Goal: Task Accomplishment & Management: Use online tool/utility

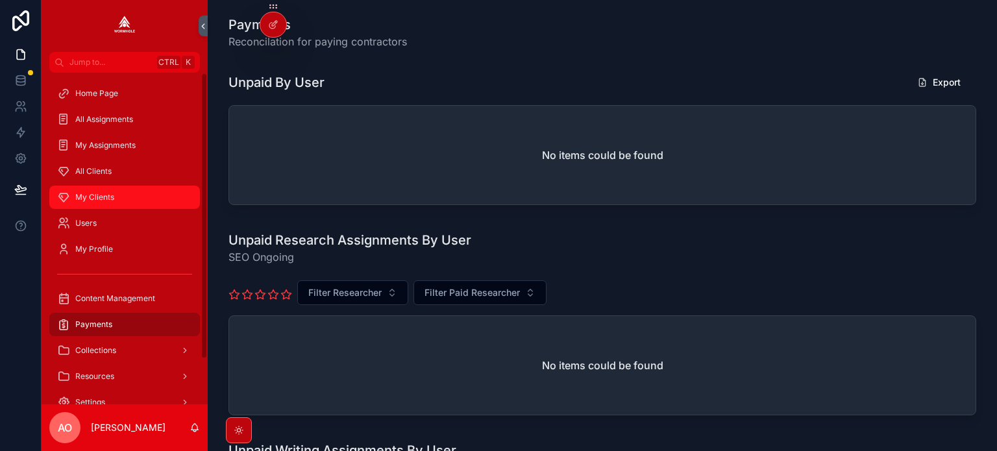
click at [95, 197] on span "My Clients" at bounding box center [94, 197] width 39 height 10
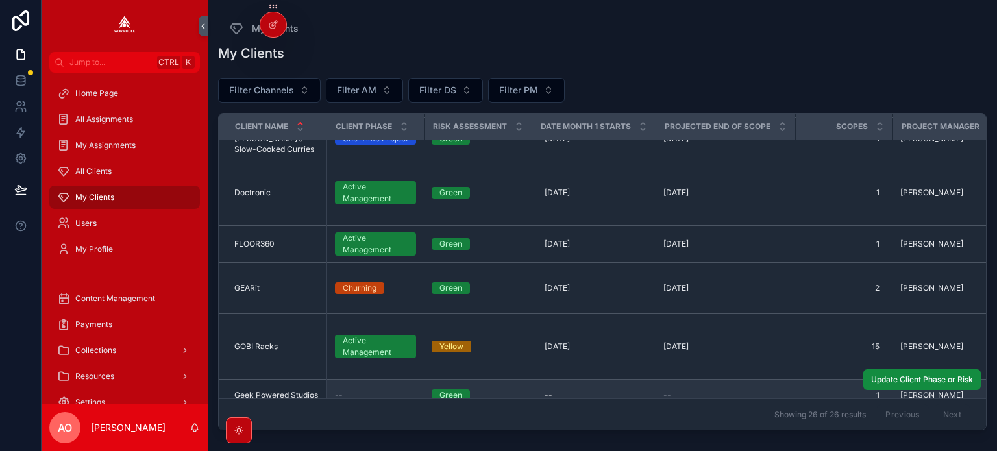
scroll to position [130, 0]
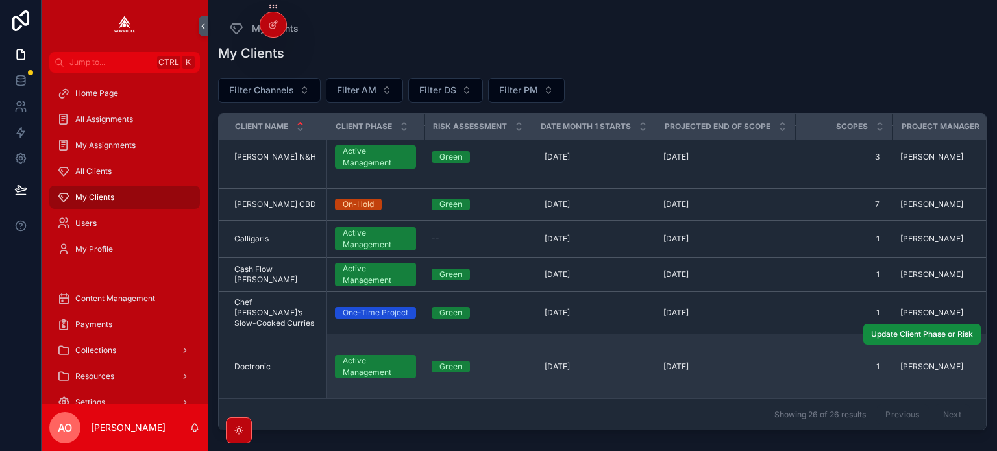
click at [260, 362] on span "Doctronic" at bounding box center [252, 367] width 36 height 10
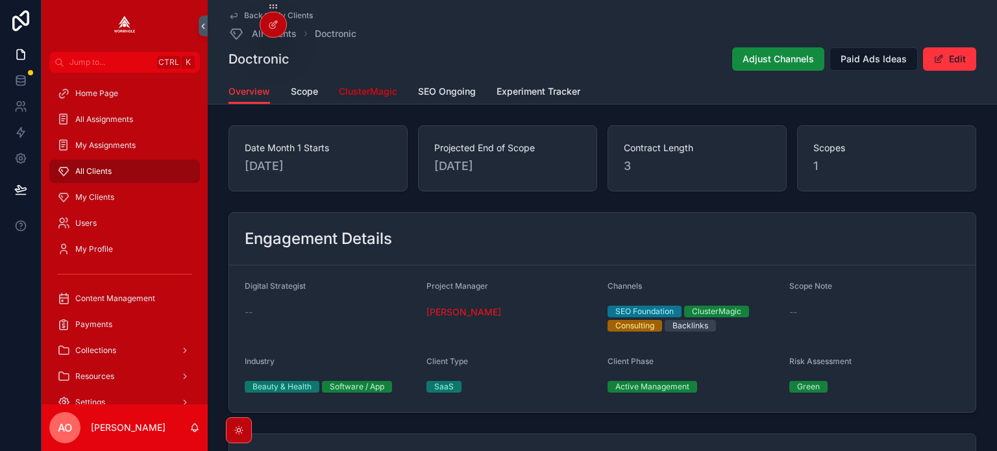
click at [363, 95] on span "ClusterMagic" at bounding box center [368, 91] width 58 height 13
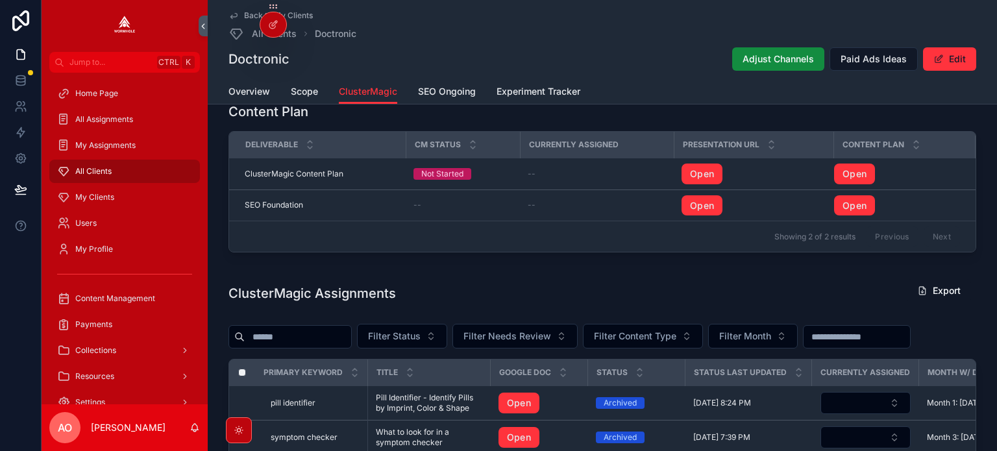
scroll to position [1168, 0]
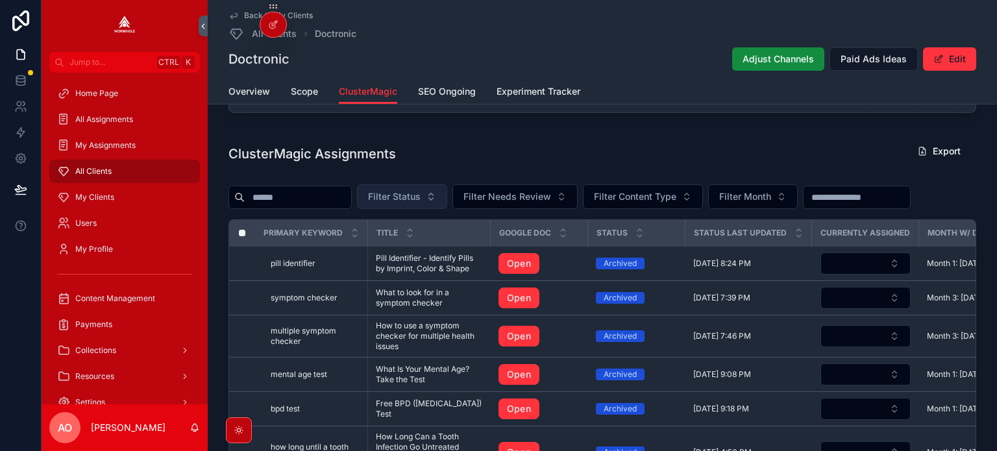
click at [421, 203] on span "Filter Status" at bounding box center [394, 196] width 53 height 13
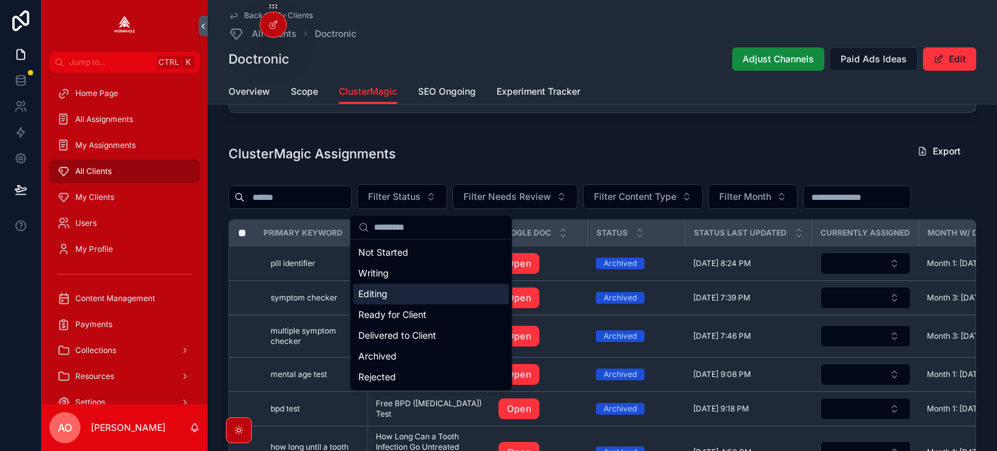
click at [398, 291] on div "Editing" at bounding box center [431, 294] width 156 height 21
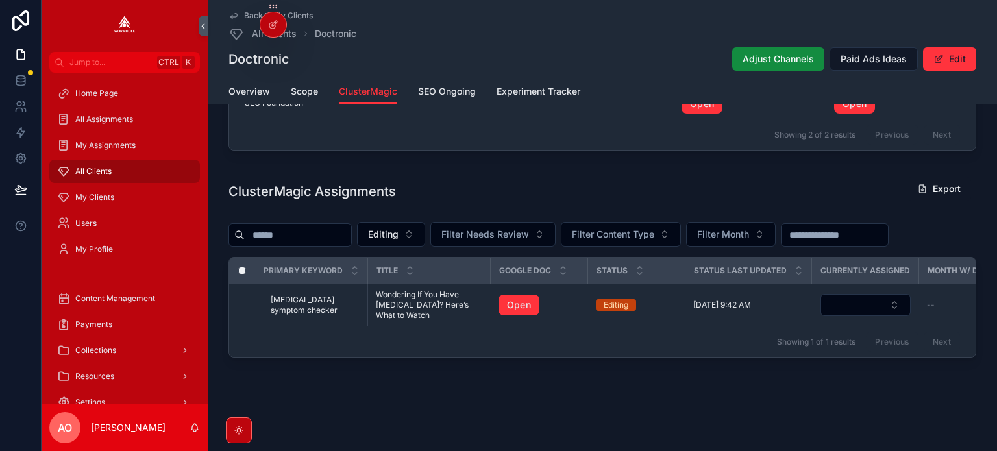
scroll to position [1133, 0]
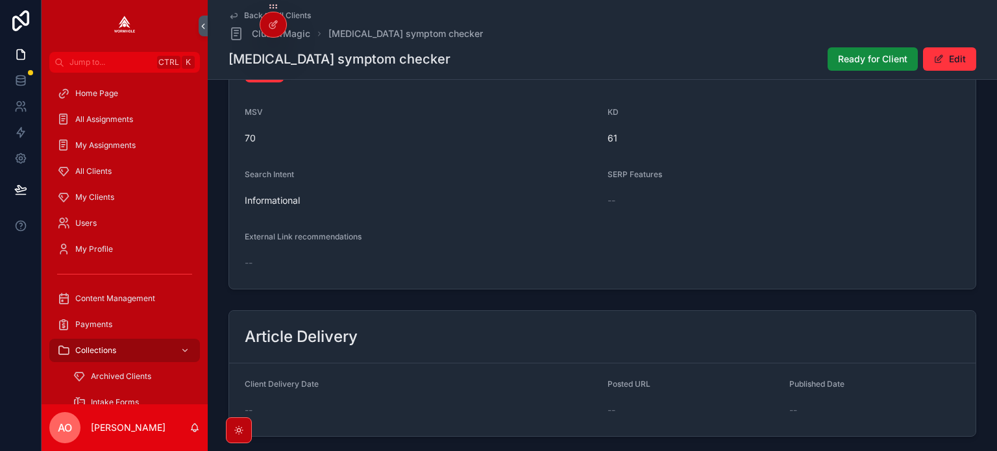
scroll to position [241, 0]
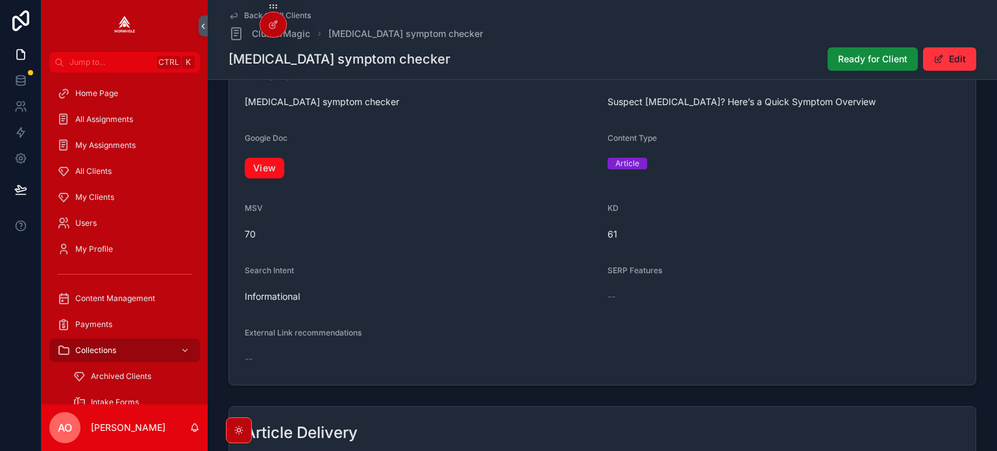
click at [267, 177] on link "View" at bounding box center [265, 168] width 40 height 21
click at [862, 61] on span "Ready for Client" at bounding box center [872, 59] width 69 height 13
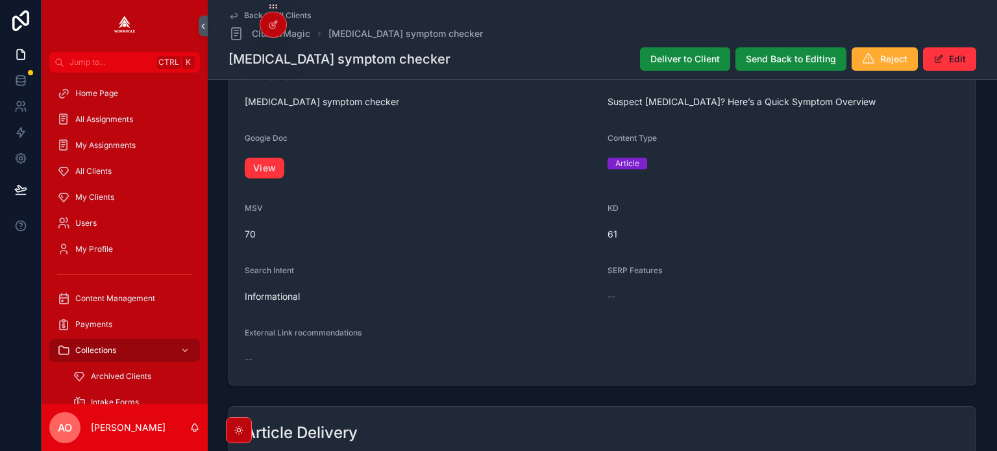
scroll to position [235, 0]
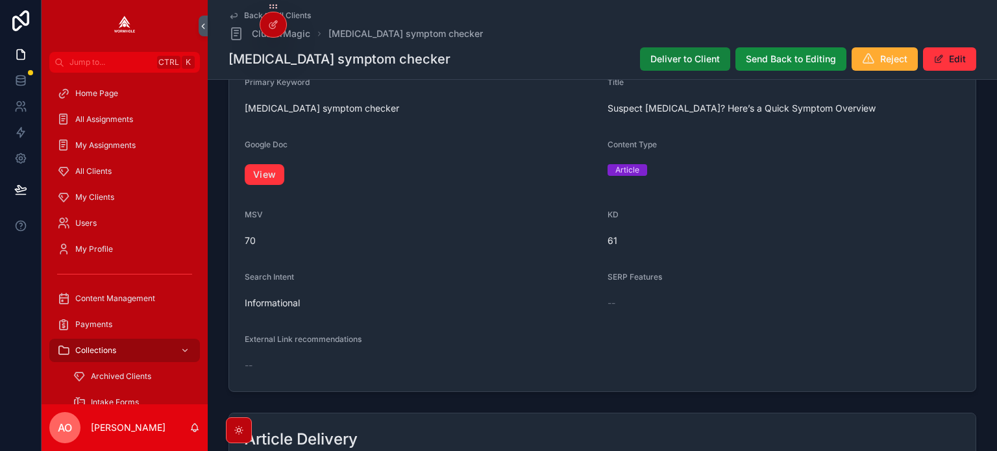
click at [674, 54] on span "Deliver to Client" at bounding box center [684, 59] width 69 height 13
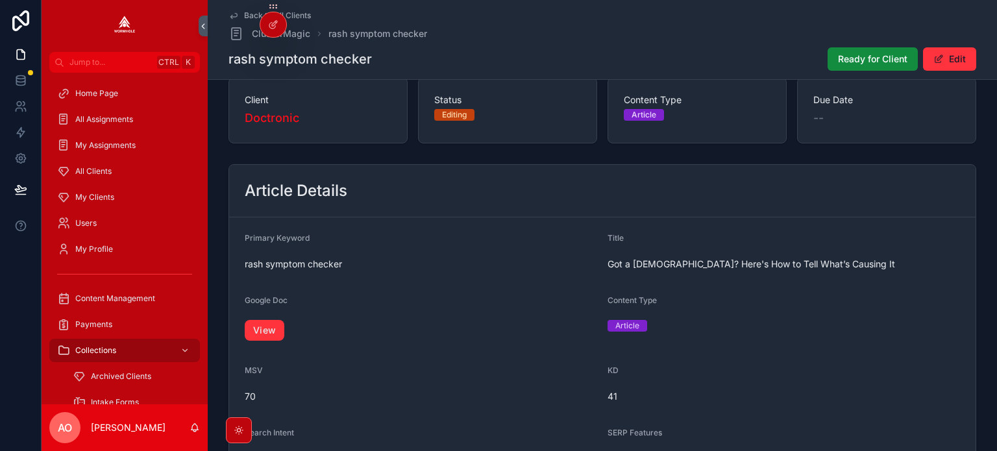
scroll to position [195, 0]
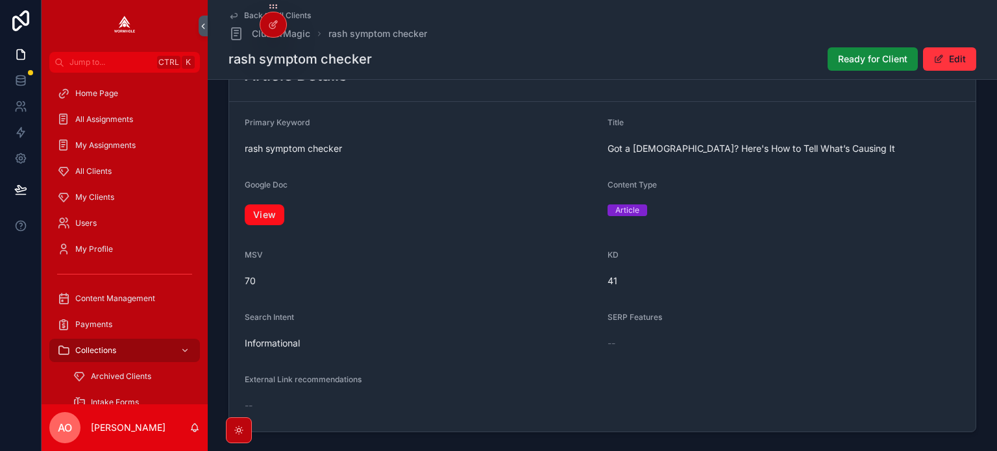
click at [265, 221] on link "View" at bounding box center [265, 214] width 40 height 21
click at [857, 56] on span "Ready for Client" at bounding box center [872, 59] width 69 height 13
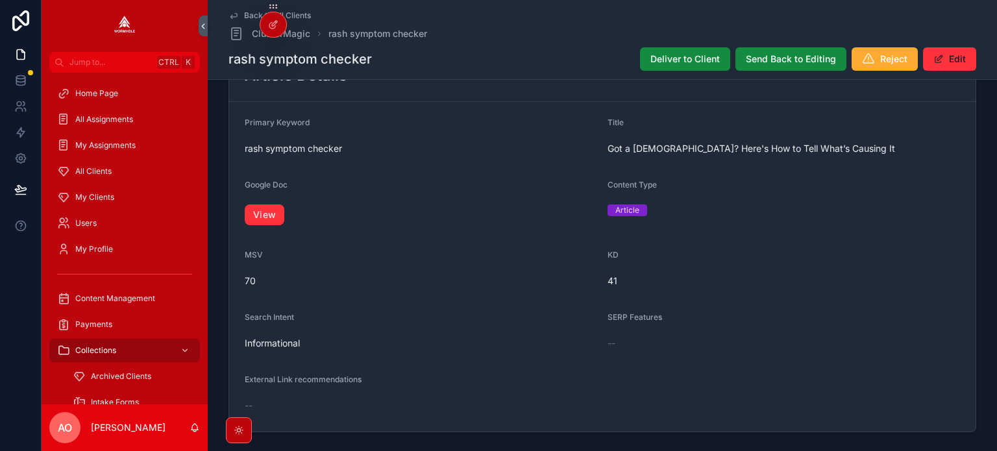
scroll to position [188, 0]
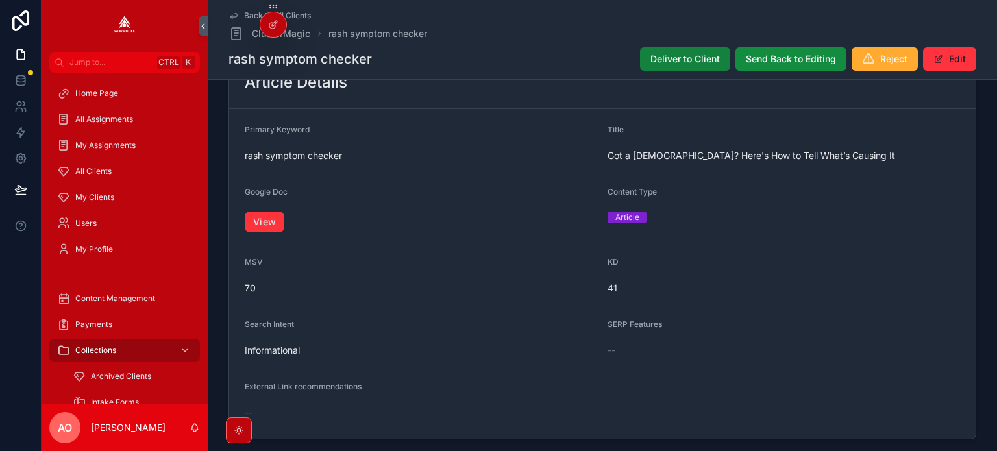
click at [682, 62] on span "Deliver to Client" at bounding box center [684, 59] width 69 height 13
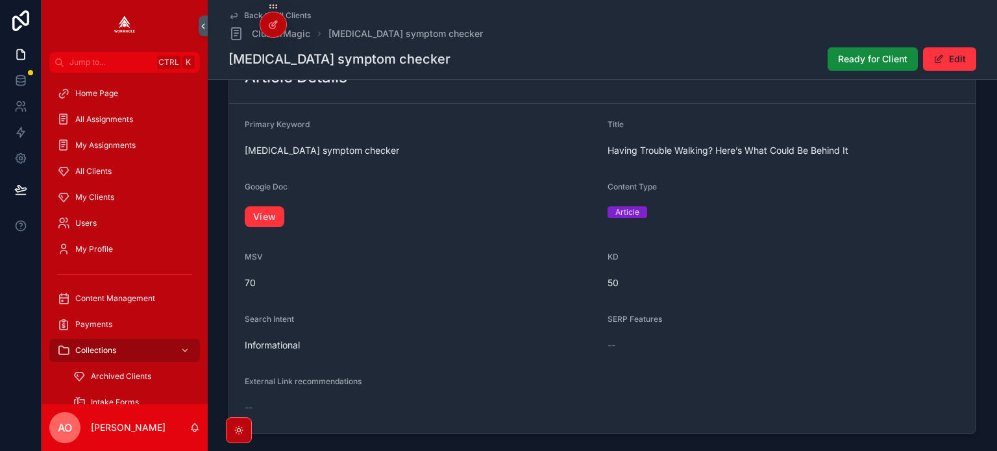
scroll to position [195, 0]
click at [271, 216] on link "View" at bounding box center [265, 214] width 40 height 21
click at [846, 62] on span "Ready for Client" at bounding box center [872, 59] width 69 height 13
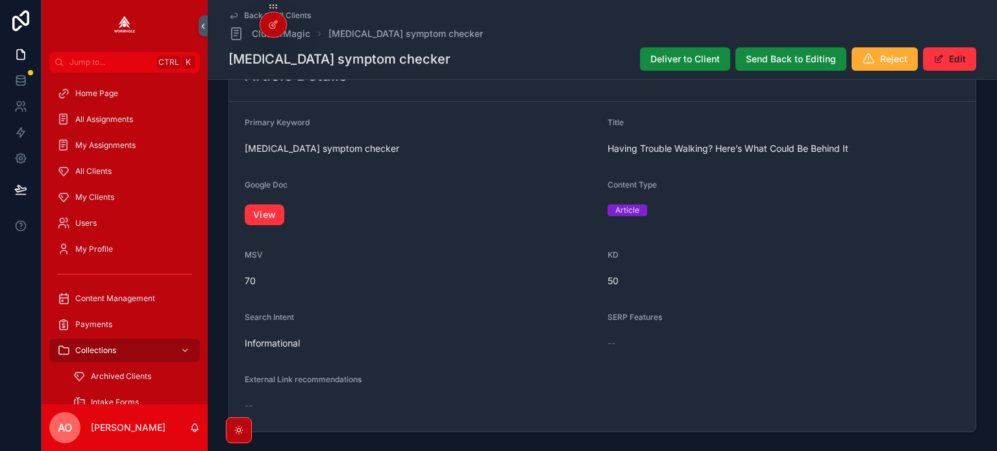
scroll to position [188, 0]
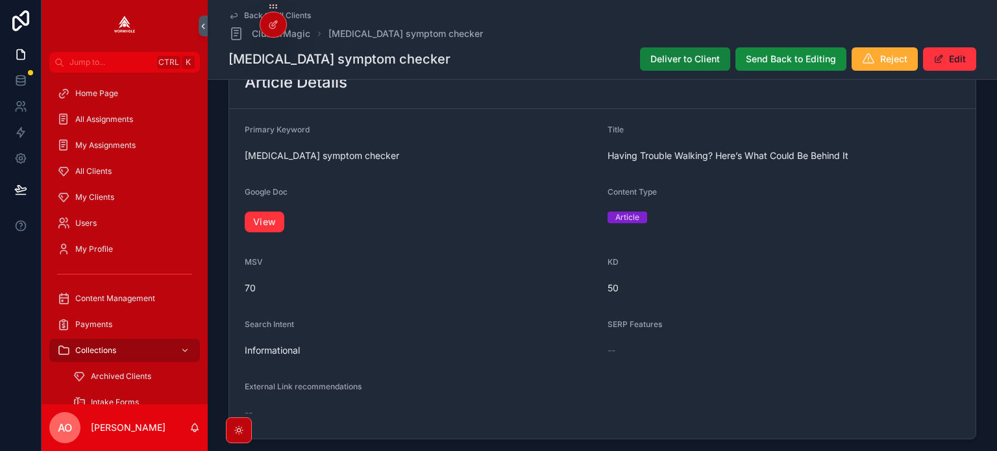
click at [698, 55] on span "Deliver to Client" at bounding box center [684, 59] width 69 height 13
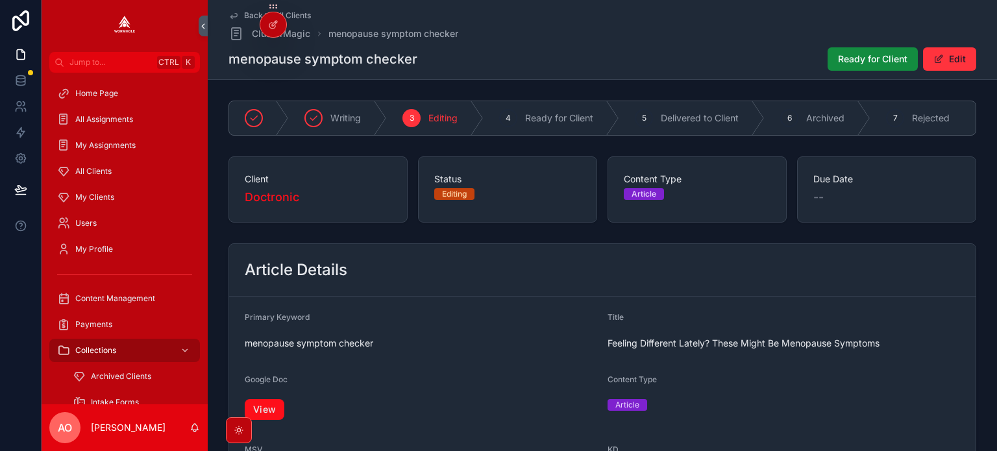
click at [273, 412] on link "View" at bounding box center [265, 409] width 40 height 21
click at [861, 55] on span "Ready for Client" at bounding box center [872, 59] width 69 height 13
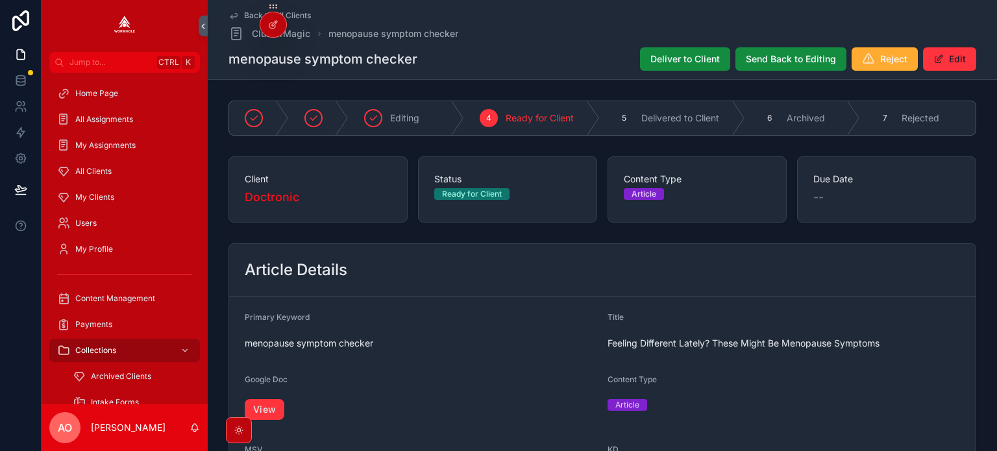
click at [672, 64] on span "Deliver to Client" at bounding box center [684, 59] width 69 height 13
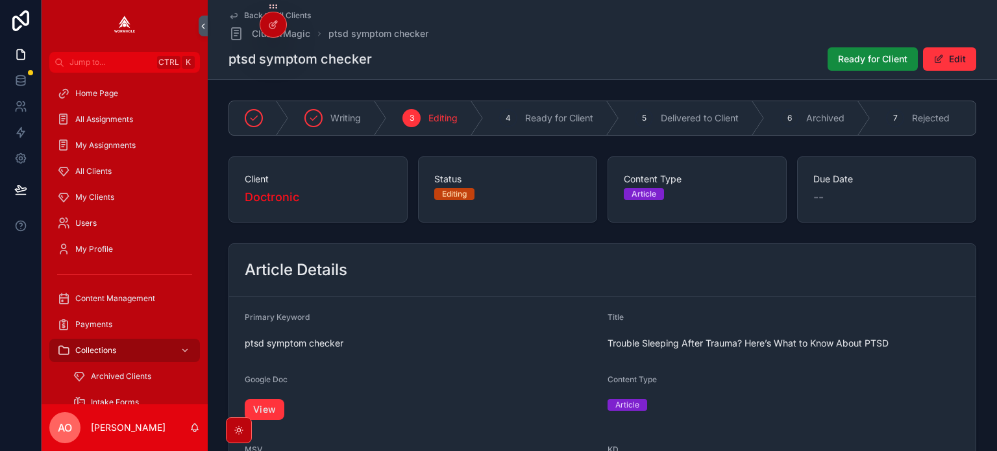
scroll to position [130, 0]
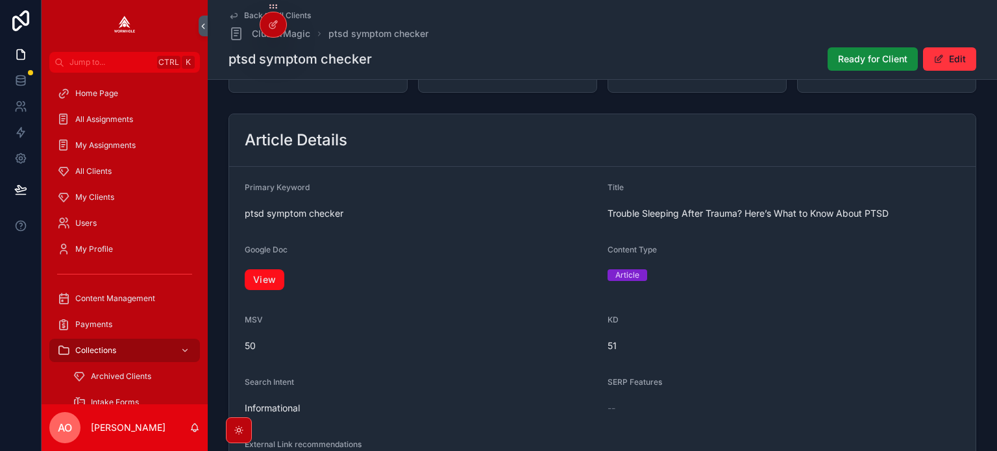
click at [269, 277] on link "View" at bounding box center [265, 279] width 40 height 21
click at [857, 56] on span "Ready for Client" at bounding box center [872, 59] width 69 height 13
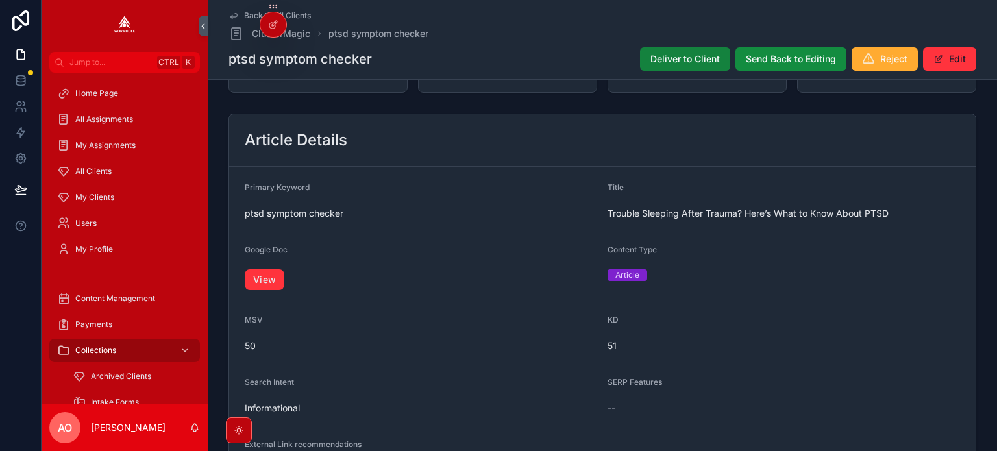
click at [701, 64] on span "Deliver to Client" at bounding box center [684, 59] width 69 height 13
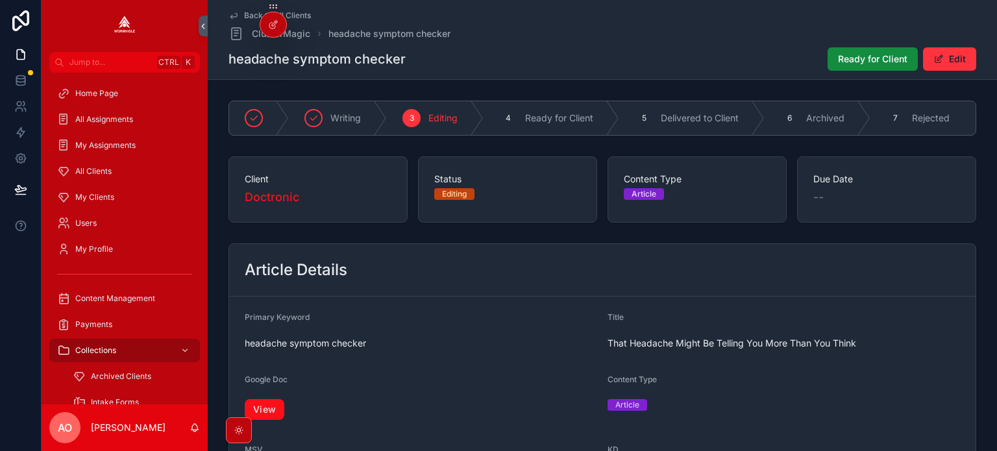
click at [278, 409] on link "View" at bounding box center [265, 409] width 40 height 21
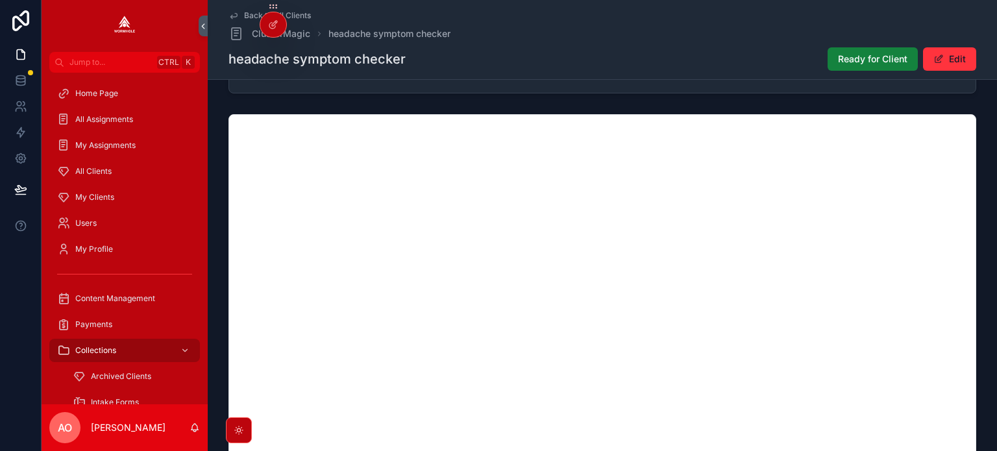
click at [859, 61] on span "Ready for Client" at bounding box center [872, 59] width 69 height 13
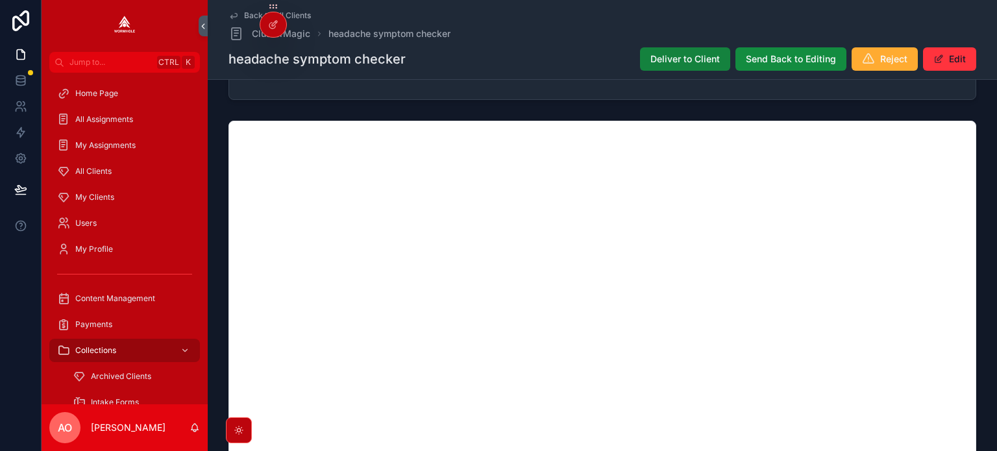
click at [678, 53] on span "Deliver to Client" at bounding box center [684, 59] width 69 height 13
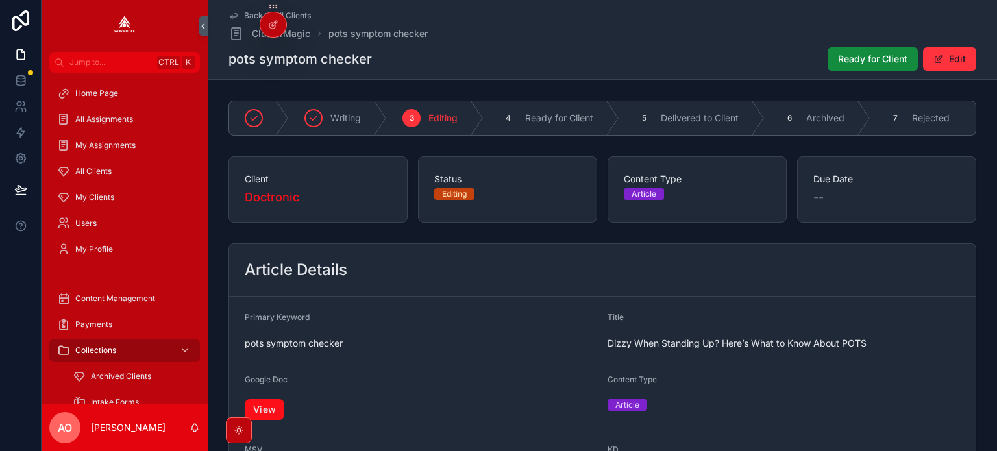
click at [274, 407] on link "View" at bounding box center [265, 409] width 40 height 21
click at [847, 60] on span "Ready for Client" at bounding box center [872, 59] width 69 height 13
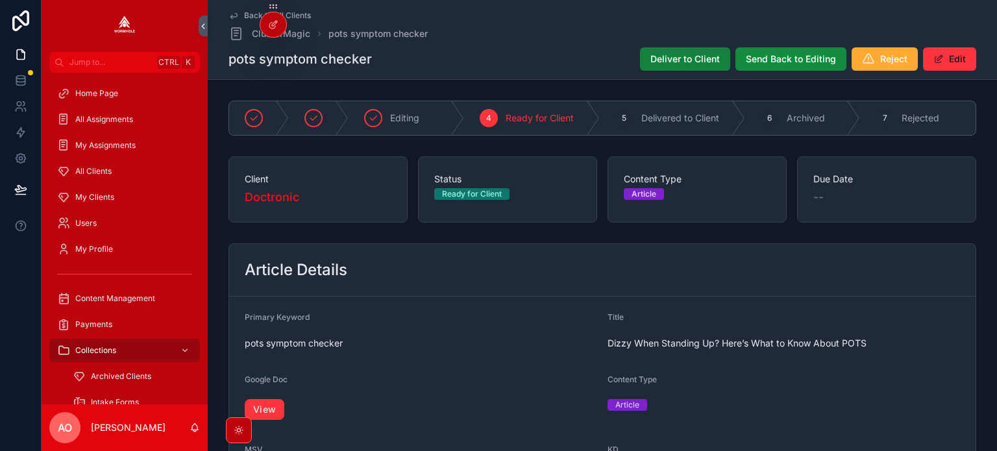
click at [696, 55] on span "Deliver to Client" at bounding box center [684, 59] width 69 height 13
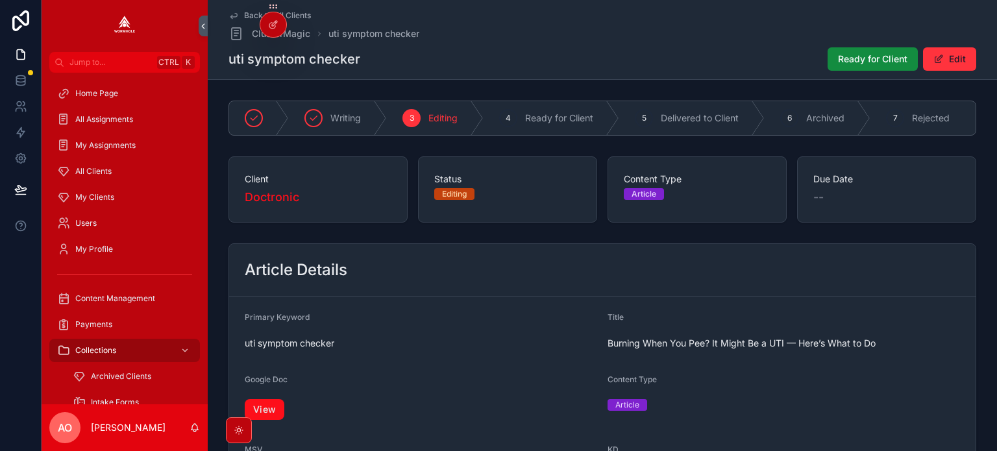
click at [260, 412] on link "View" at bounding box center [265, 409] width 40 height 21
click at [880, 63] on span "Ready for Client" at bounding box center [872, 59] width 69 height 13
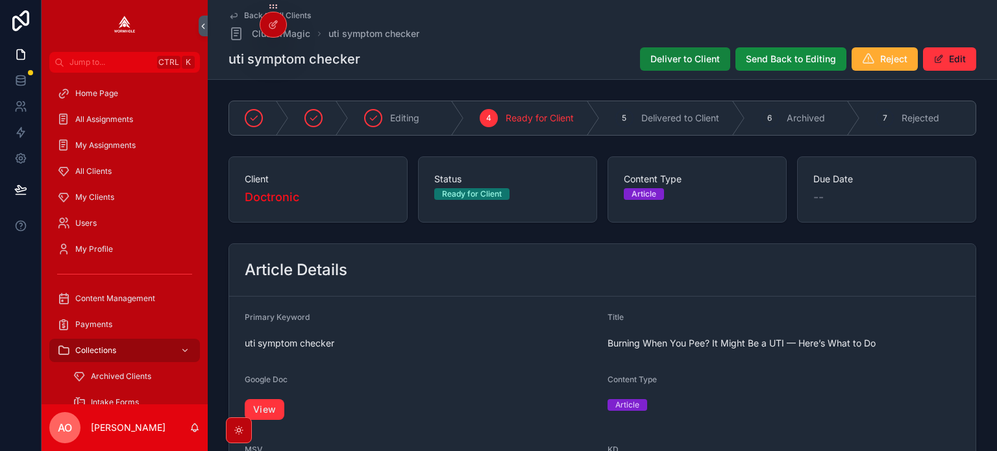
click at [700, 55] on span "Deliver to Client" at bounding box center [684, 59] width 69 height 13
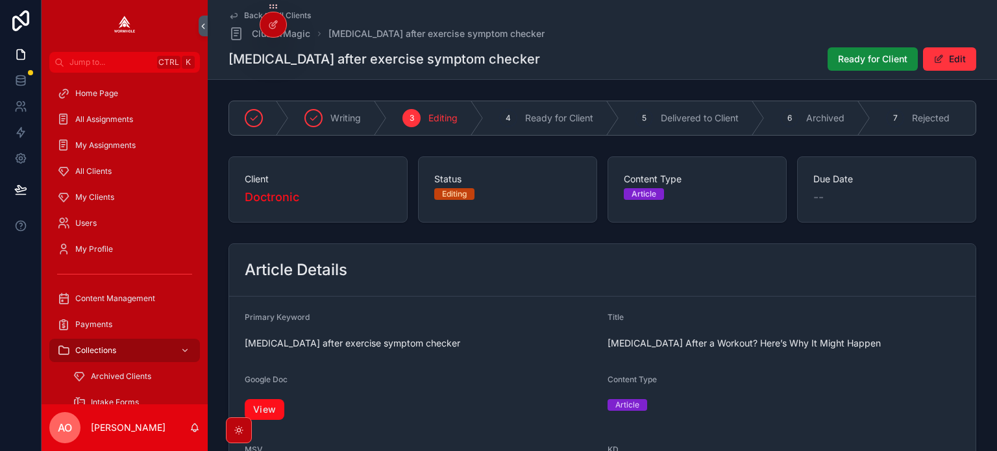
click at [270, 412] on link "View" at bounding box center [265, 409] width 40 height 21
click at [843, 55] on span "Ready for Client" at bounding box center [872, 59] width 69 height 13
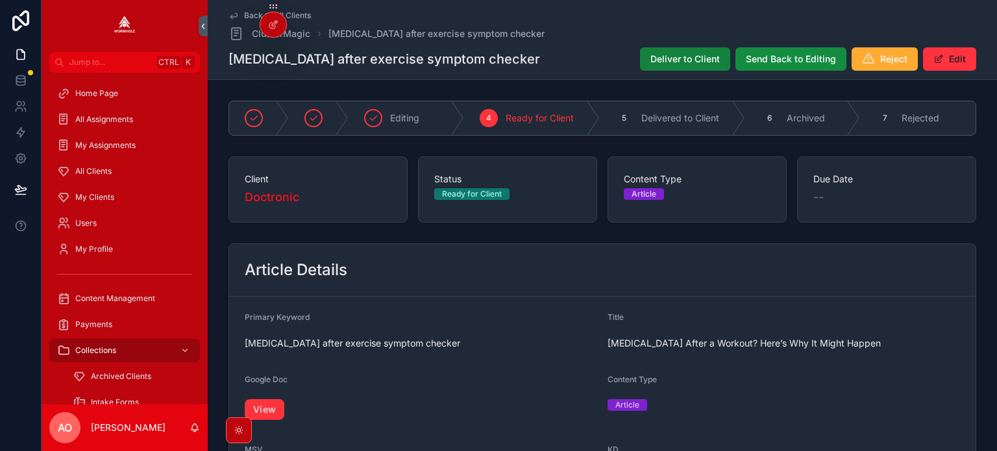
click at [691, 56] on span "Deliver to Client" at bounding box center [684, 59] width 69 height 13
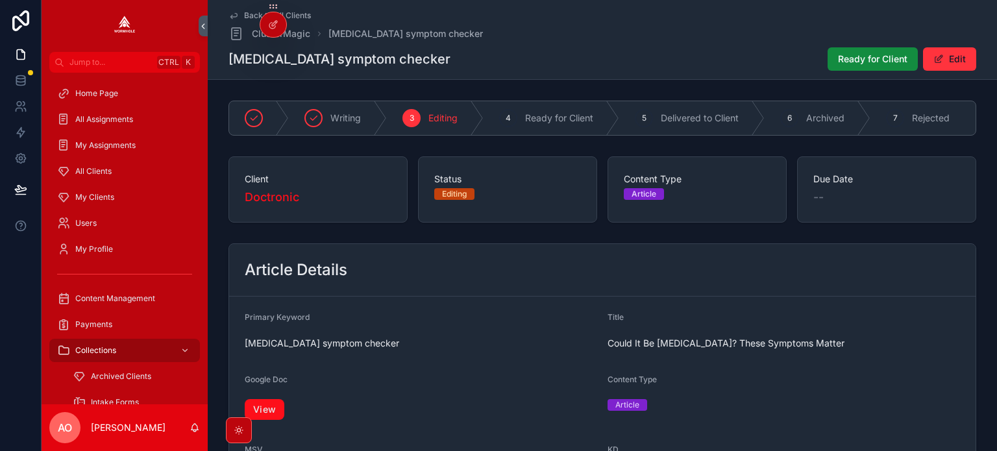
click at [264, 415] on link "View" at bounding box center [265, 409] width 40 height 21
click at [876, 55] on span "Ready for Client" at bounding box center [872, 59] width 69 height 13
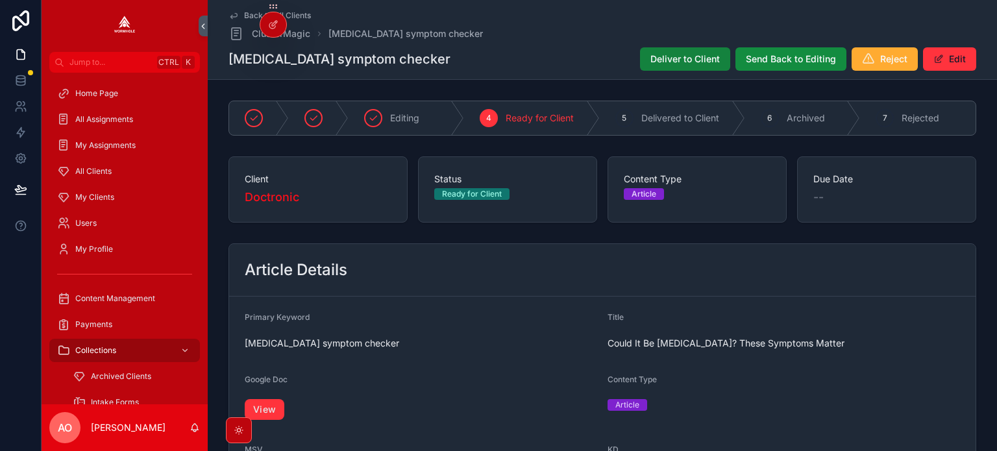
click at [667, 54] on span "Deliver to Client" at bounding box center [684, 59] width 69 height 13
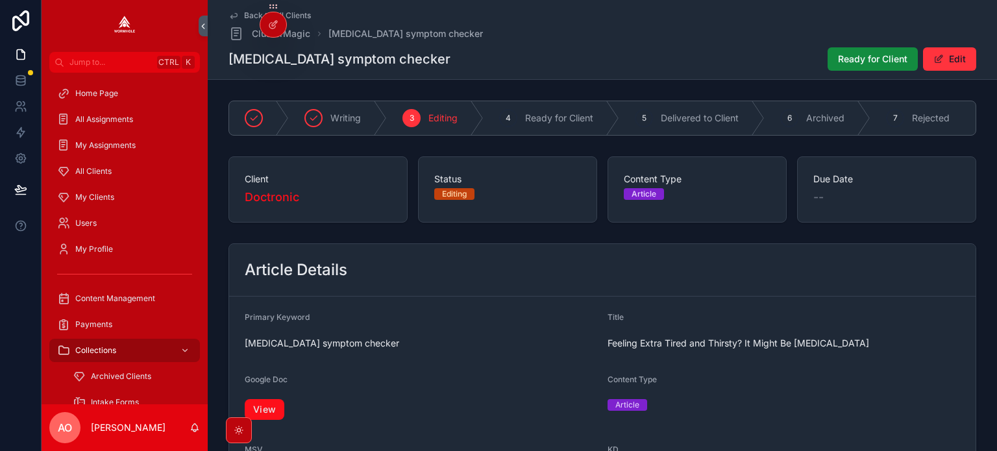
click at [268, 415] on link "View" at bounding box center [265, 409] width 40 height 21
click at [855, 59] on span "Ready for Client" at bounding box center [872, 59] width 69 height 13
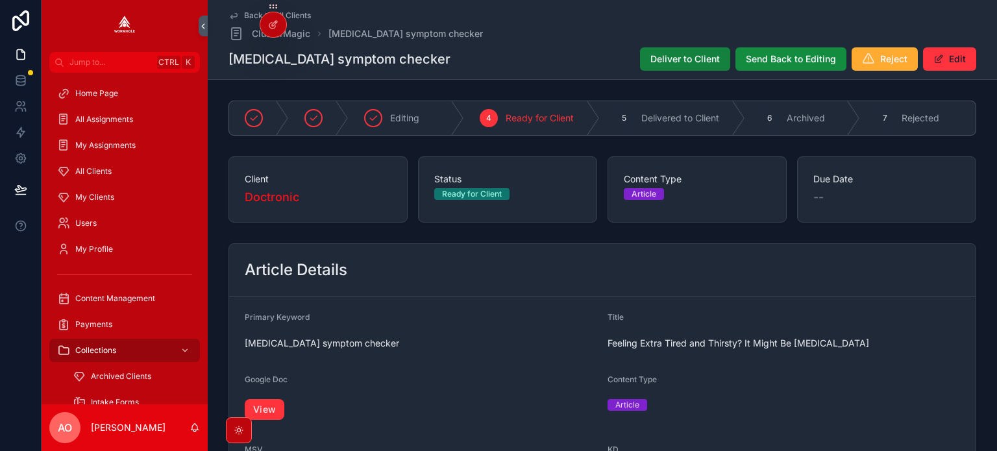
click at [685, 49] on button "Deliver to Client" at bounding box center [685, 58] width 90 height 23
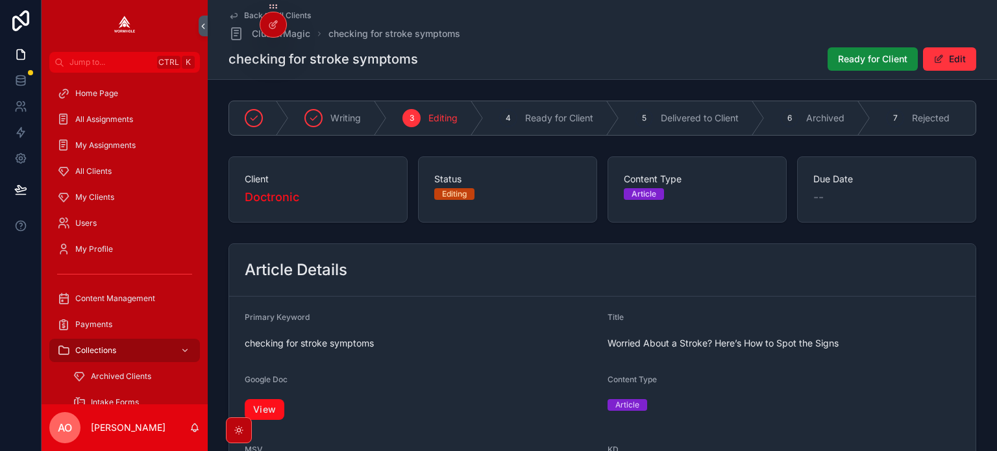
click at [266, 415] on link "View" at bounding box center [265, 409] width 40 height 21
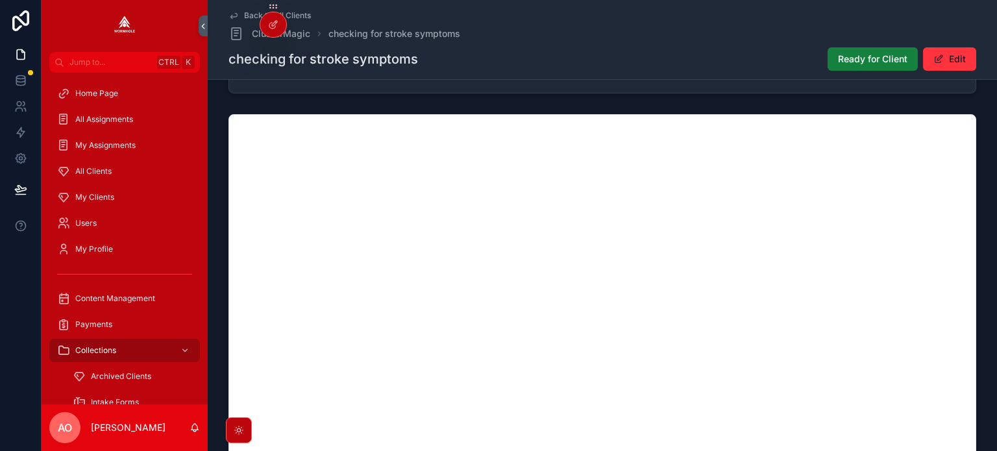
click at [865, 64] on span "Ready for Client" at bounding box center [872, 59] width 69 height 13
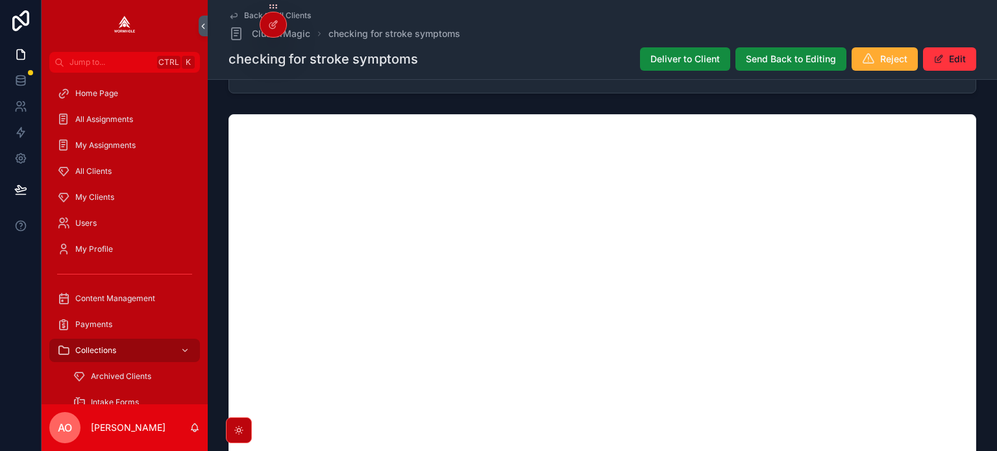
scroll to position [884, 0]
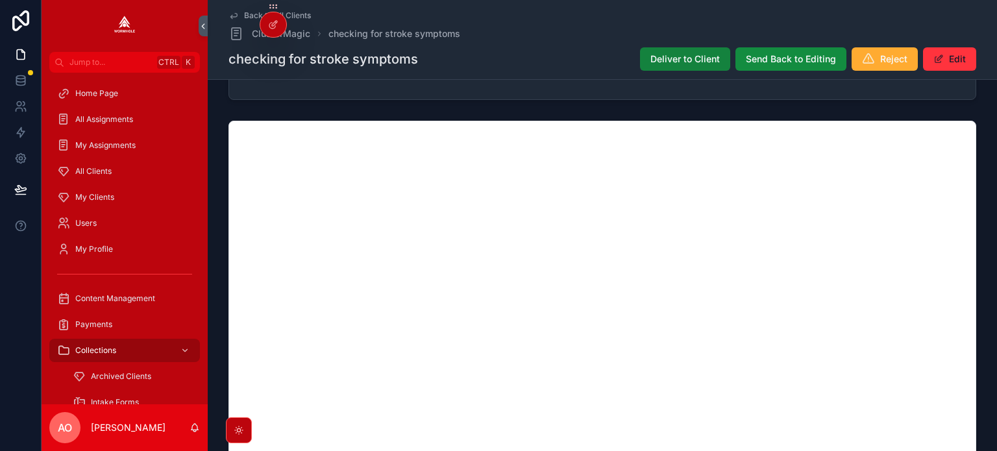
click at [679, 54] on span "Deliver to Client" at bounding box center [684, 59] width 69 height 13
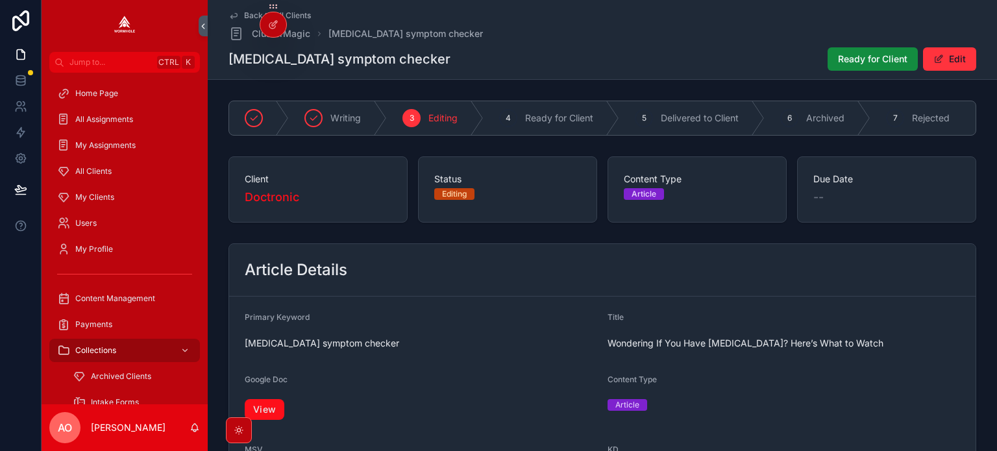
click at [267, 414] on link "View" at bounding box center [265, 409] width 40 height 21
click at [855, 62] on span "Ready for Client" at bounding box center [872, 59] width 69 height 13
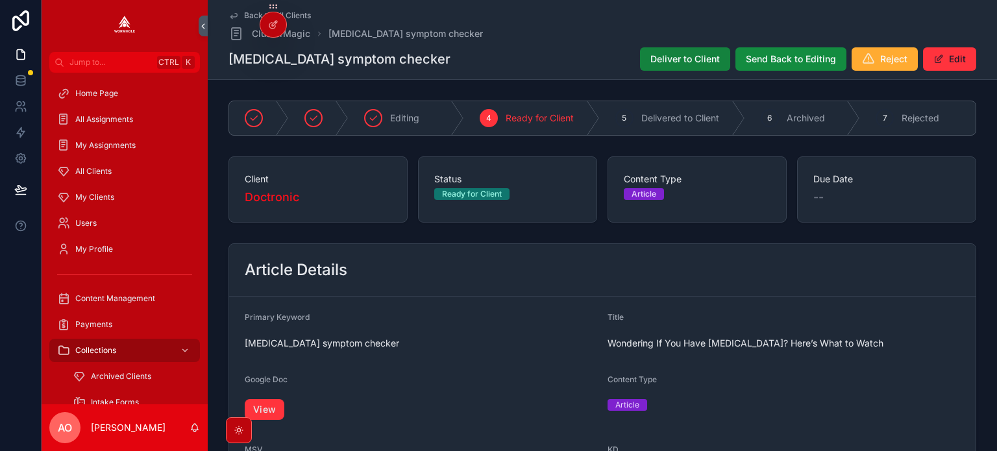
click at [652, 54] on span "Deliver to Client" at bounding box center [684, 59] width 69 height 13
